Goal: Find specific page/section: Find specific page/section

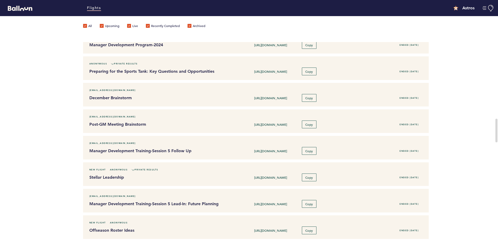
scroll to position [598, 0]
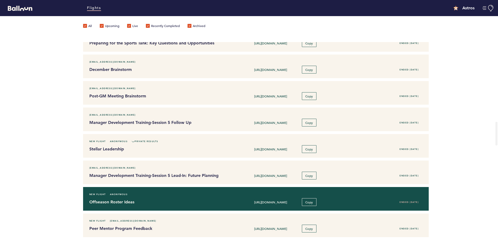
click at [105, 205] on h4 "Offseason Roster Ideas" at bounding box center [156, 202] width 134 height 6
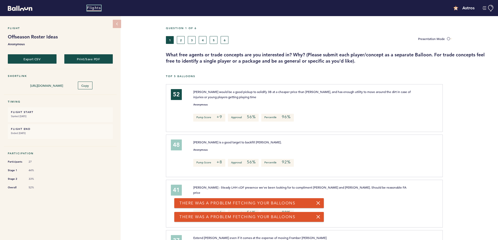
click at [90, 7] on link "Flights" at bounding box center [94, 8] width 14 height 6
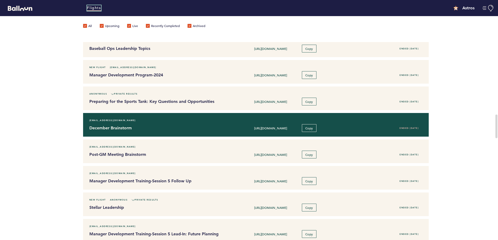
scroll to position [546, 0]
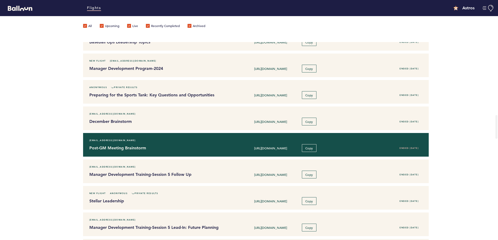
click at [129, 149] on h4 "Post-GM Meeting Brainstorm" at bounding box center [156, 148] width 134 height 6
